Goal: Task Accomplishment & Management: Manage account settings

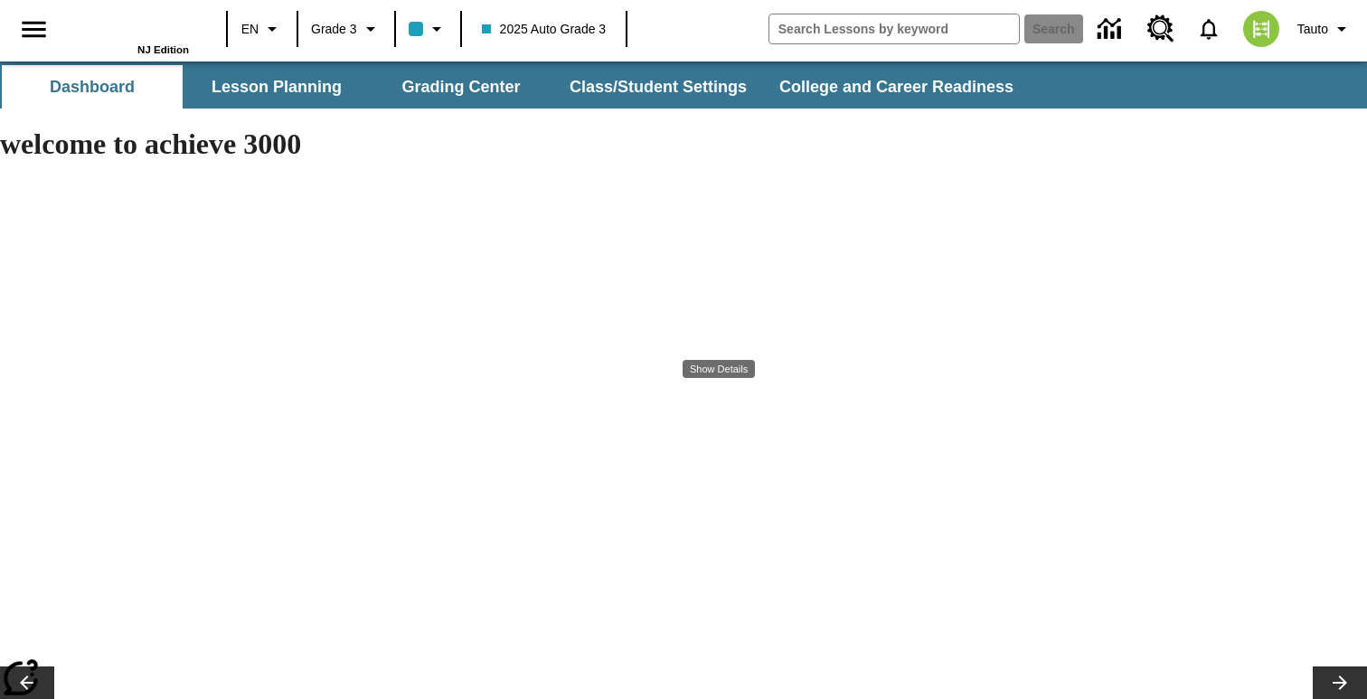
type input "-1"
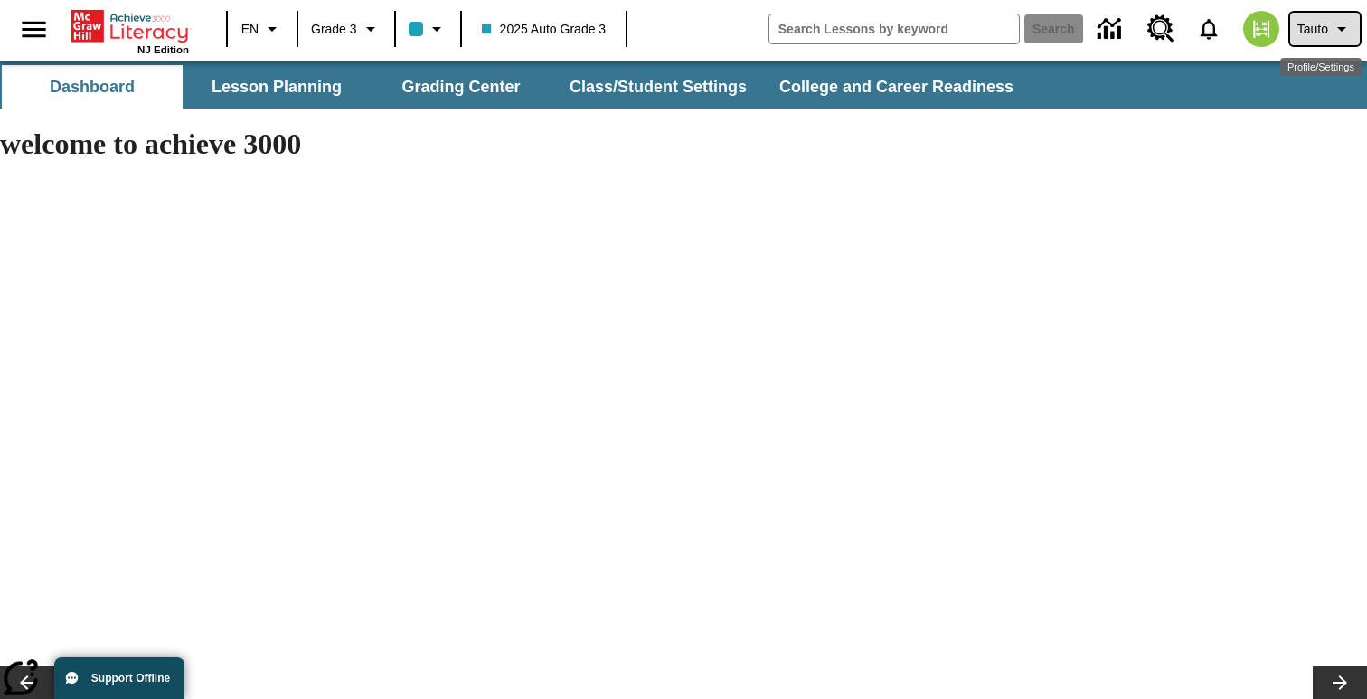
click at [1324, 36] on span "Tauto" at bounding box center [1312, 29] width 31 height 19
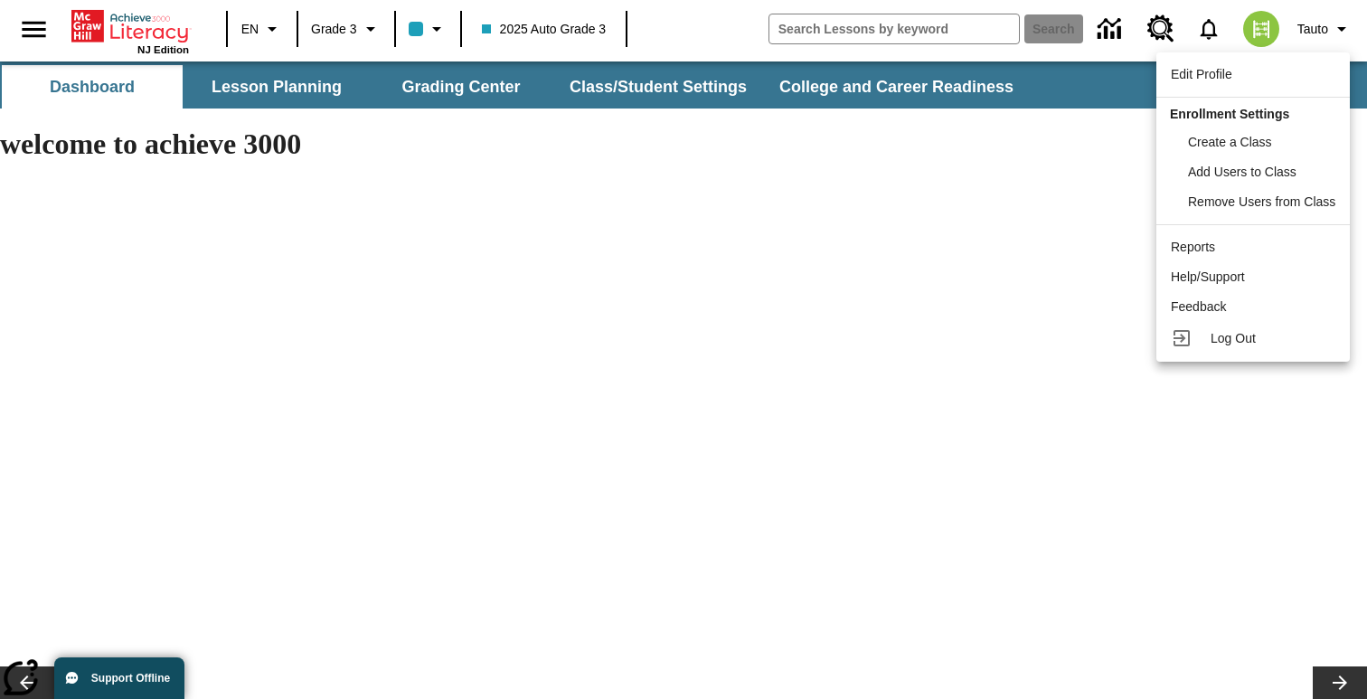
click at [654, 92] on div at bounding box center [683, 349] width 1367 height 699
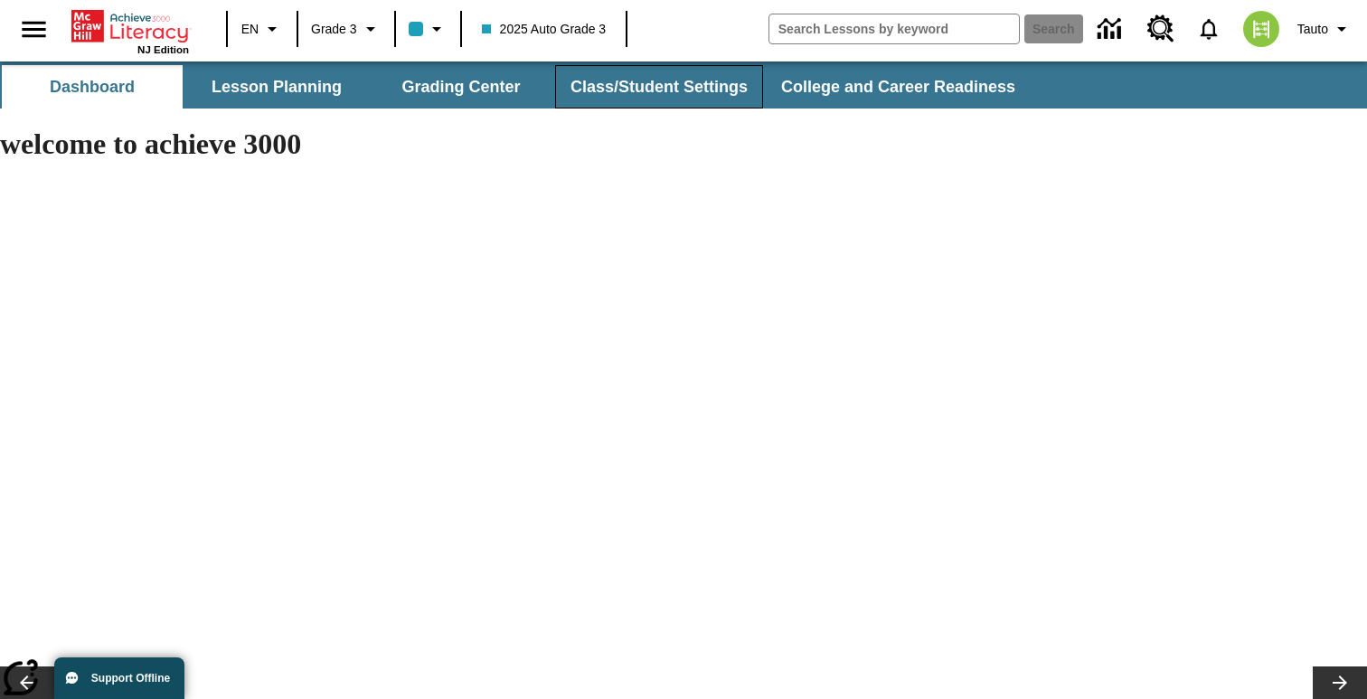
click at [653, 87] on button "Class/Student Settings" at bounding box center [659, 86] width 208 height 43
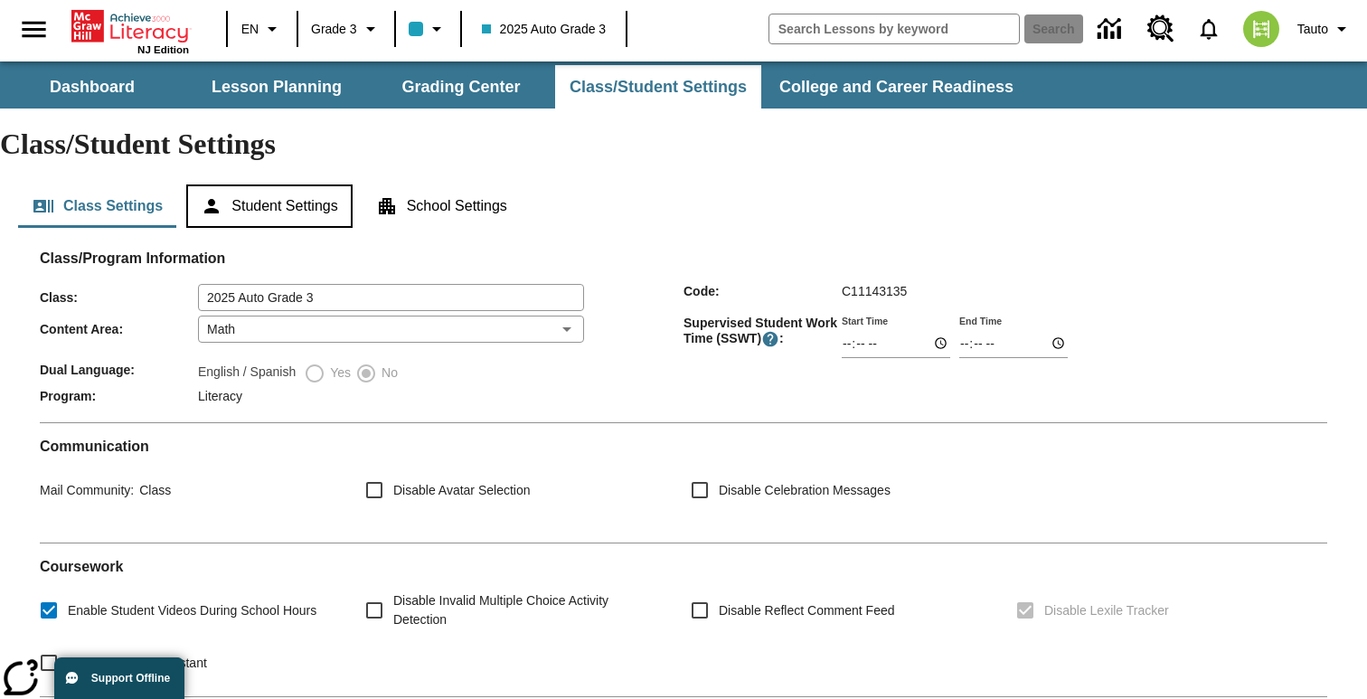
click at [295, 184] on button "Student Settings" at bounding box center [268, 205] width 165 height 43
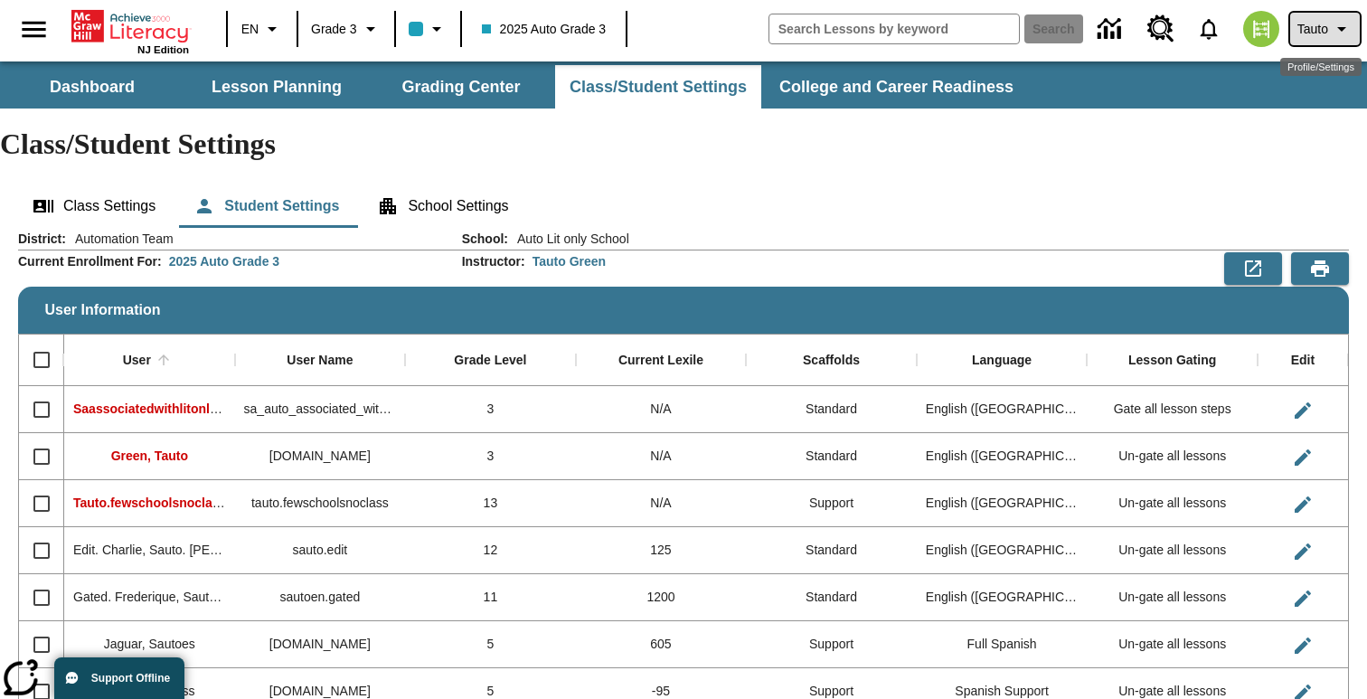
click at [1329, 21] on button "Tauto" at bounding box center [1325, 29] width 70 height 33
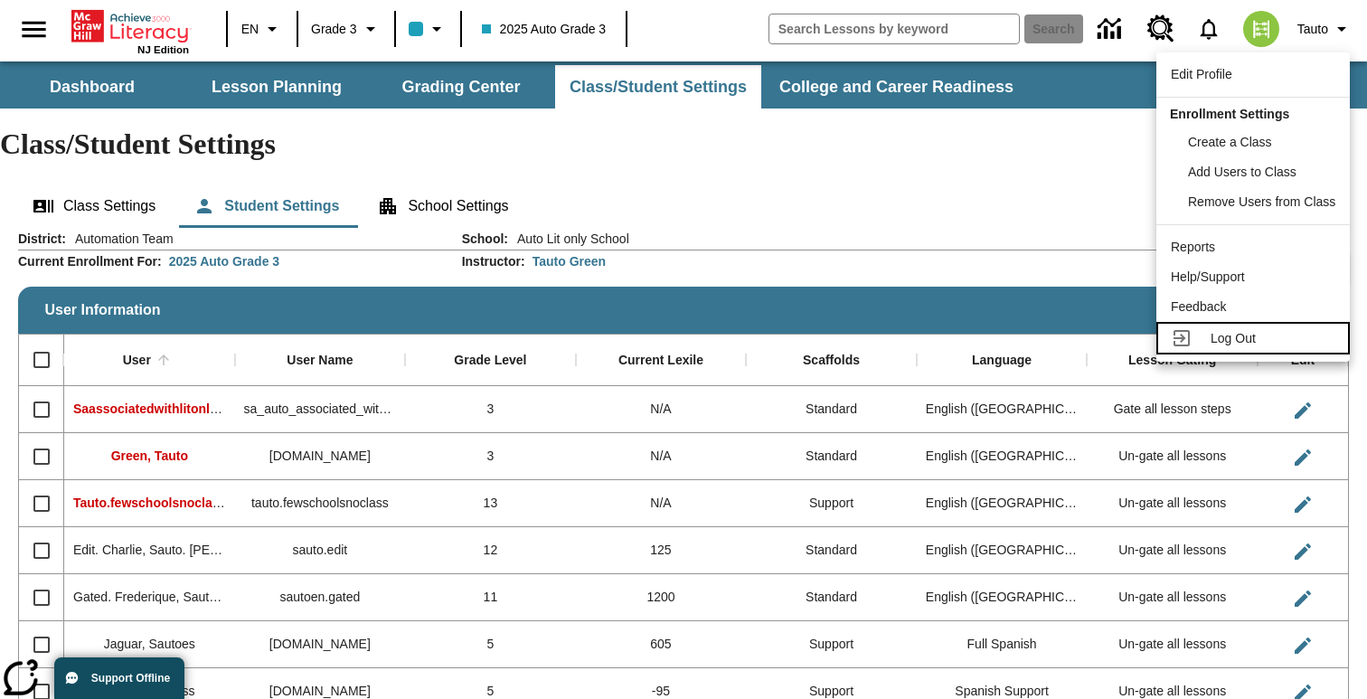
click at [1223, 329] on div "Log Out" at bounding box center [1272, 338] width 125 height 19
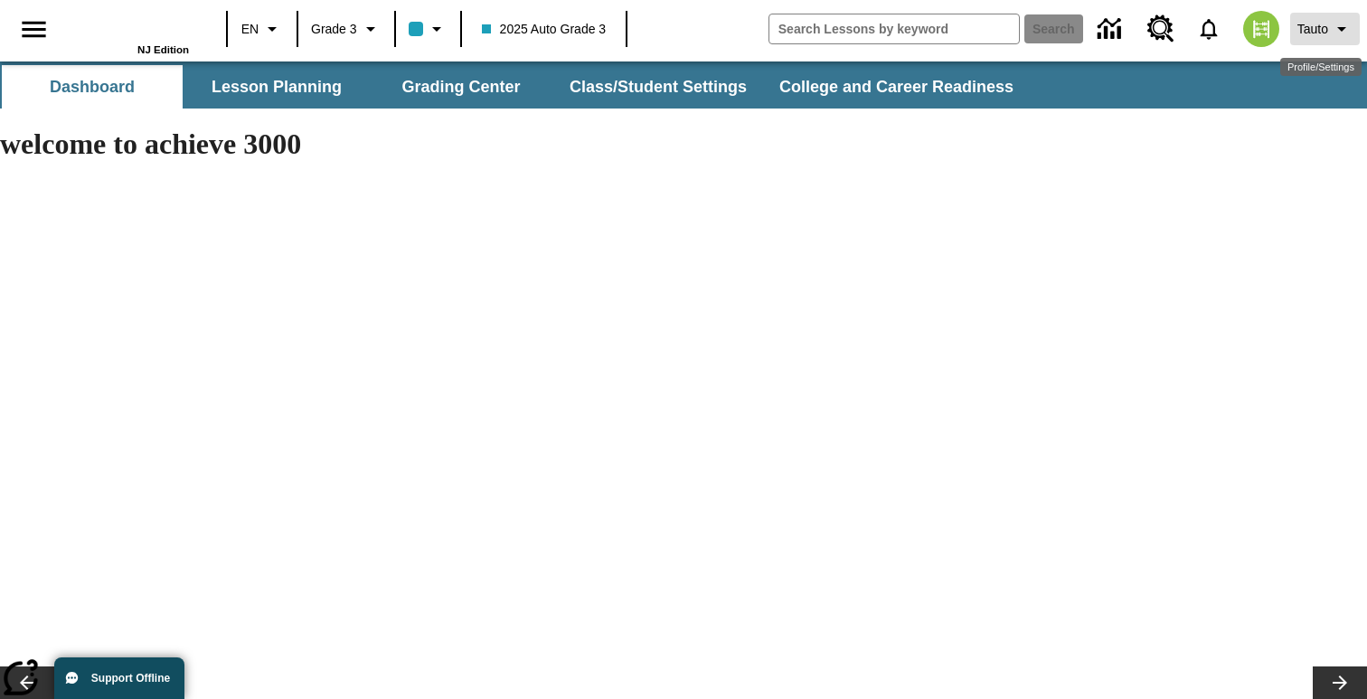
type input "-1"
click at [1331, 25] on icon "Profile/Settings" at bounding box center [1342, 29] width 22 height 22
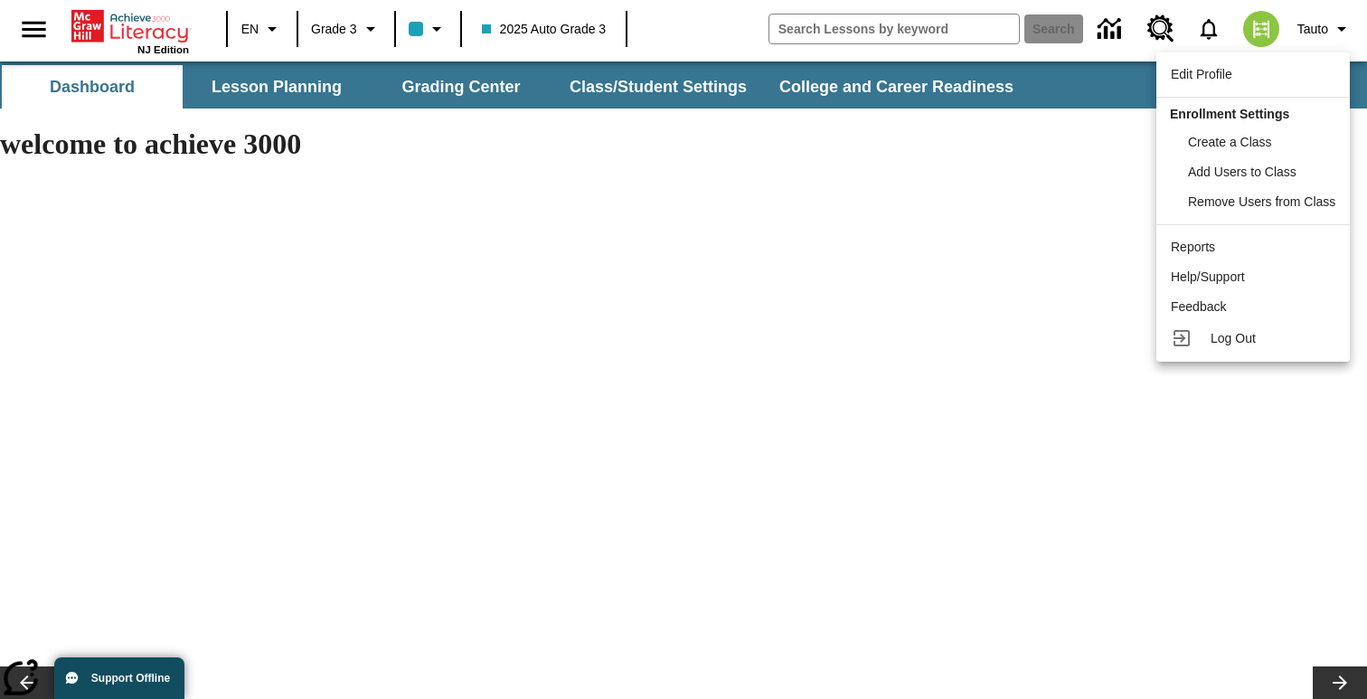
click at [1060, 99] on div at bounding box center [683, 349] width 1367 height 699
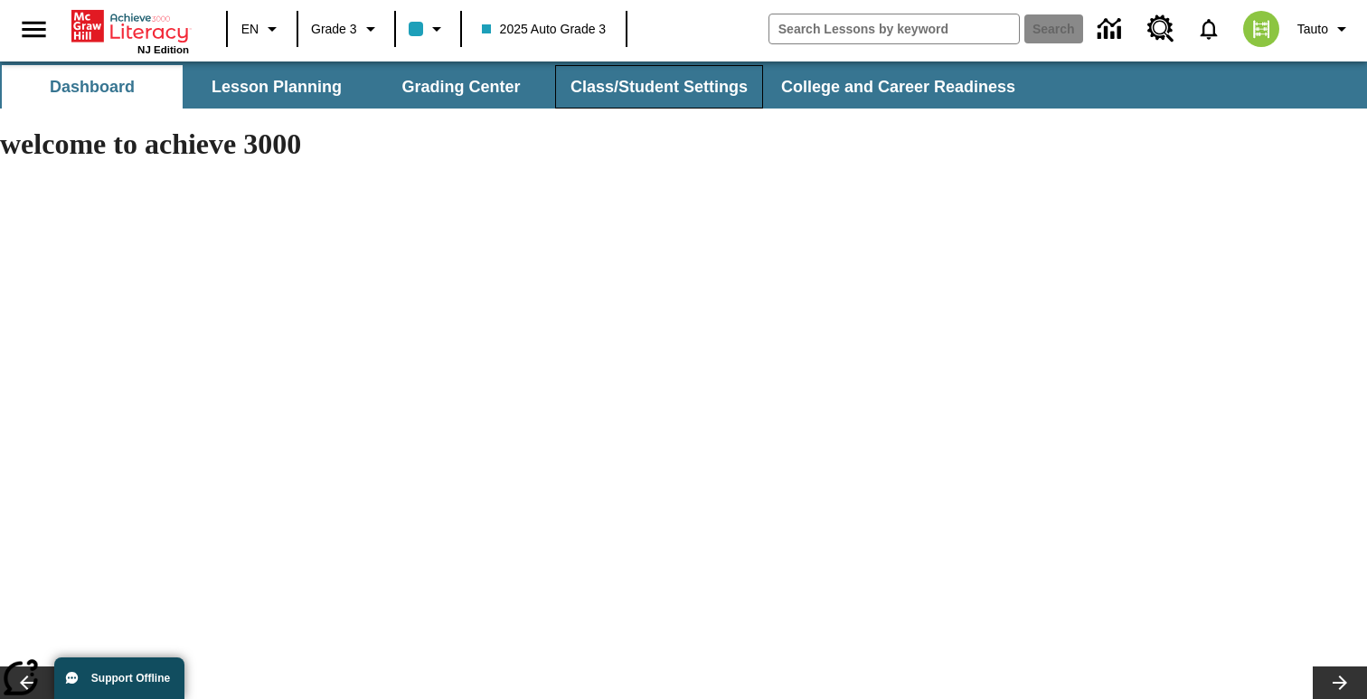
click at [635, 93] on button "Class/Student Settings" at bounding box center [659, 86] width 208 height 43
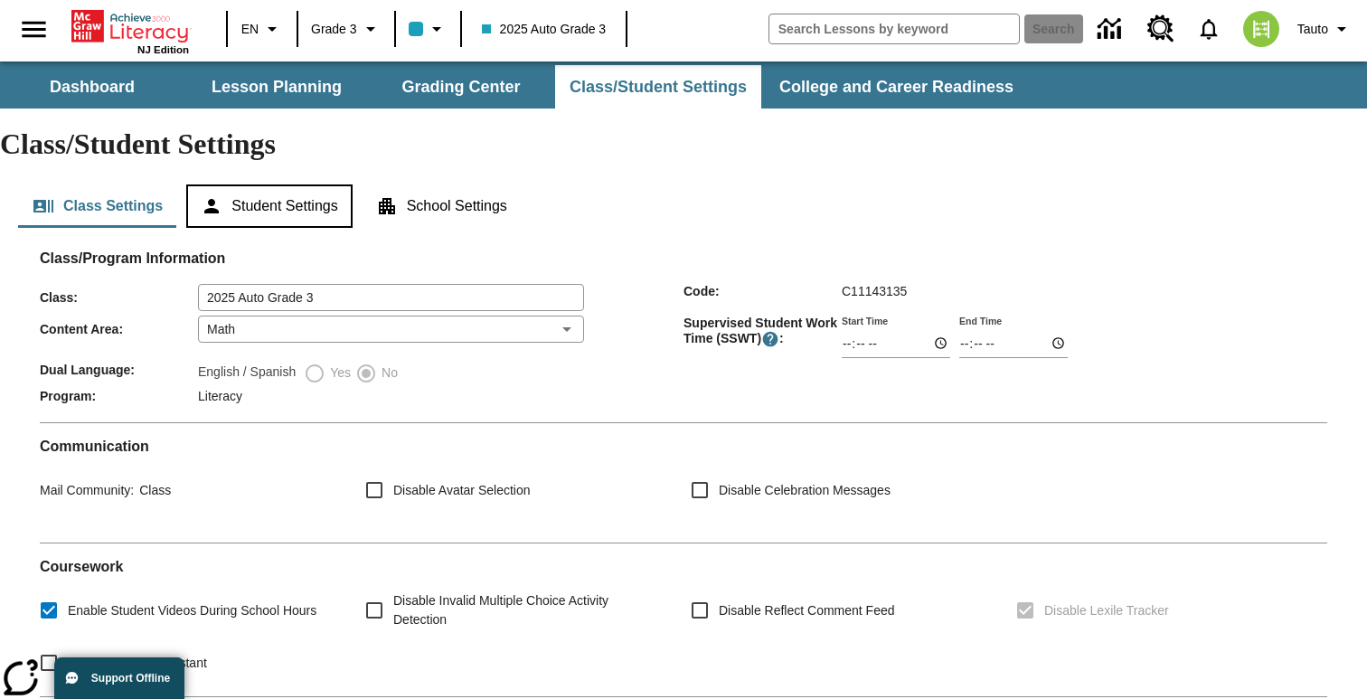
click at [310, 184] on button "Student Settings" at bounding box center [268, 205] width 165 height 43
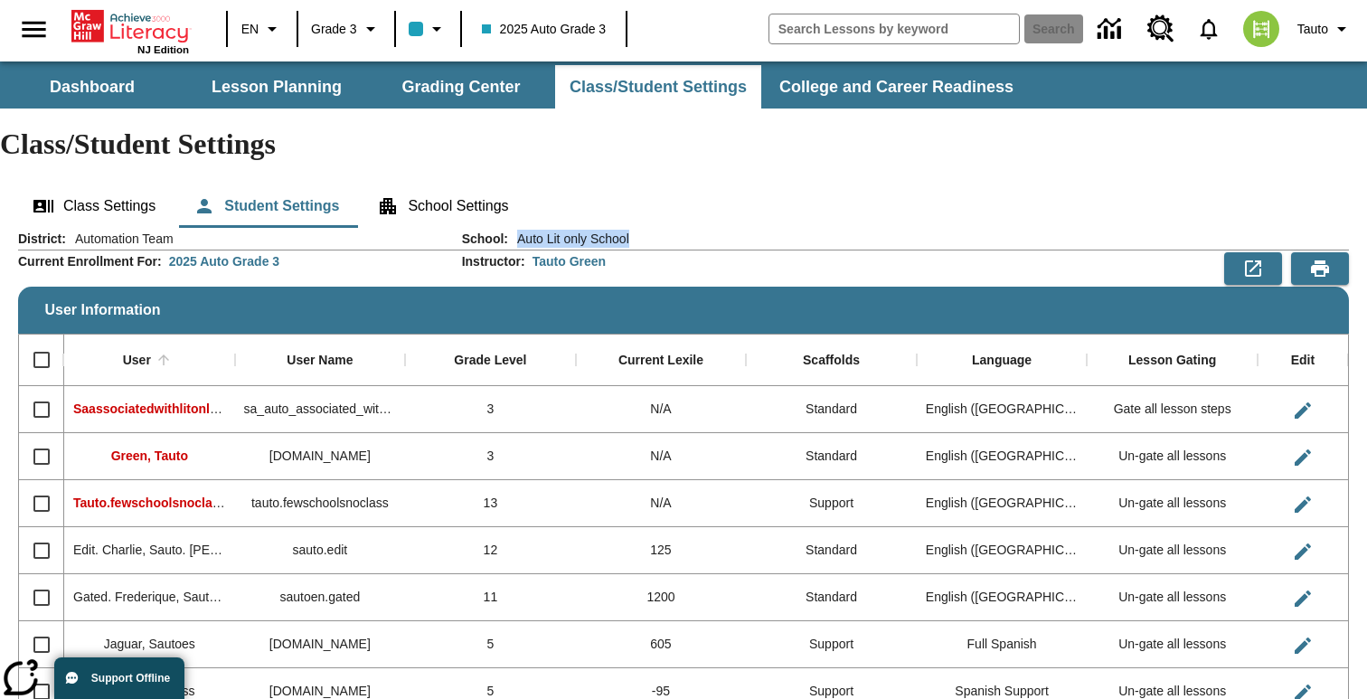
drag, startPoint x: 632, startPoint y: 183, endPoint x: 519, endPoint y: 186, distance: 113.0
click at [519, 230] on div "School : Auto Lit only School" at bounding box center [905, 239] width 887 height 18
copy span "Auto Lit only School"
